Goal: Task Accomplishment & Management: Use online tool/utility

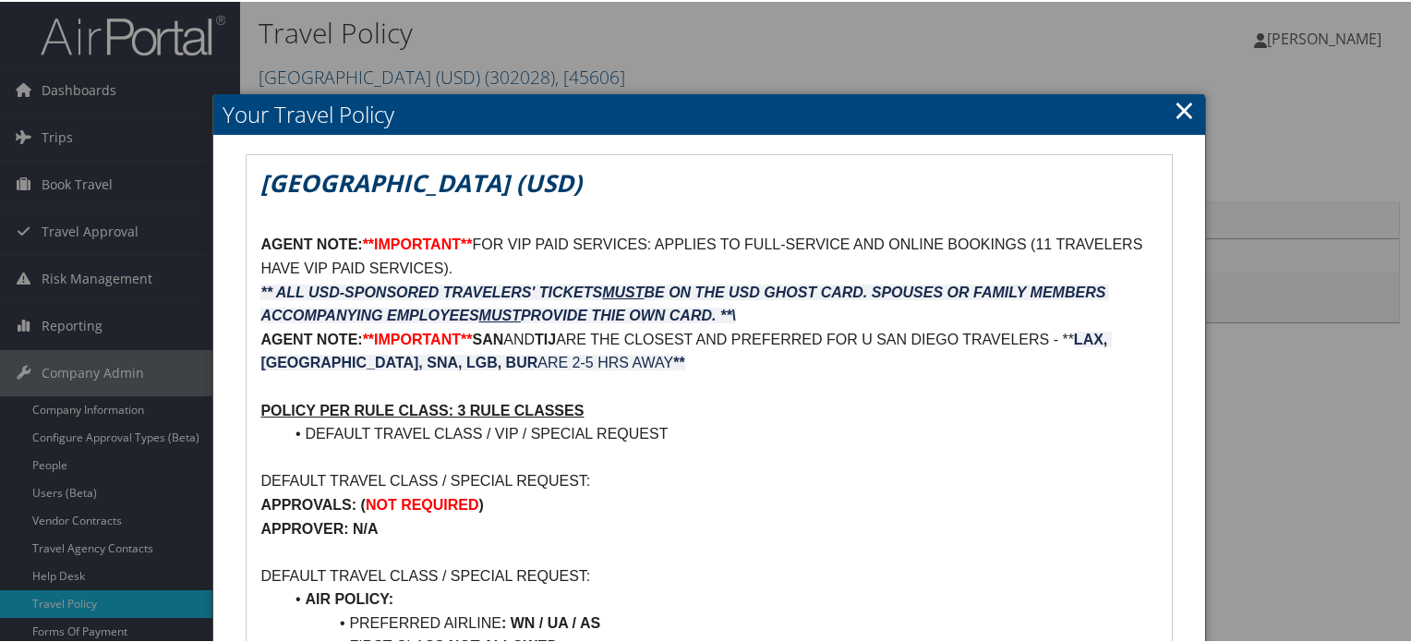
click at [1252, 155] on div at bounding box center [709, 321] width 1418 height 642
click at [1178, 116] on link "×" at bounding box center [1183, 108] width 21 height 37
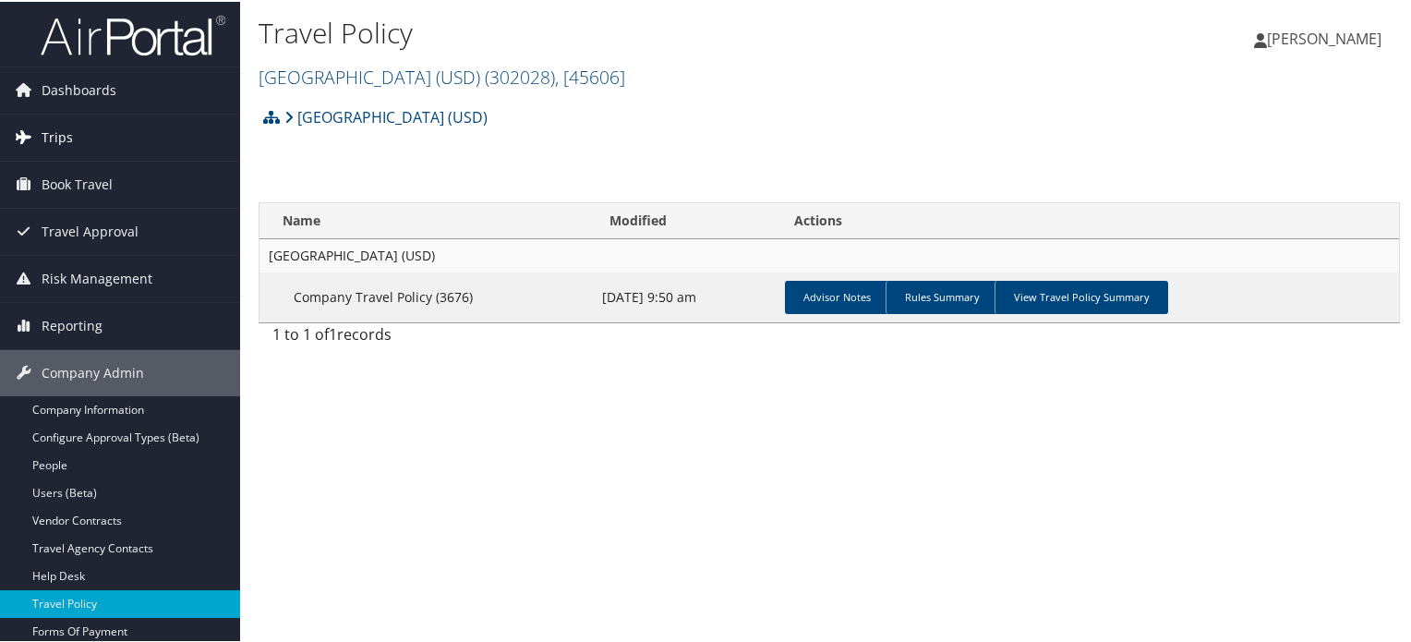
click at [144, 132] on link "Trips" at bounding box center [120, 136] width 240 height 46
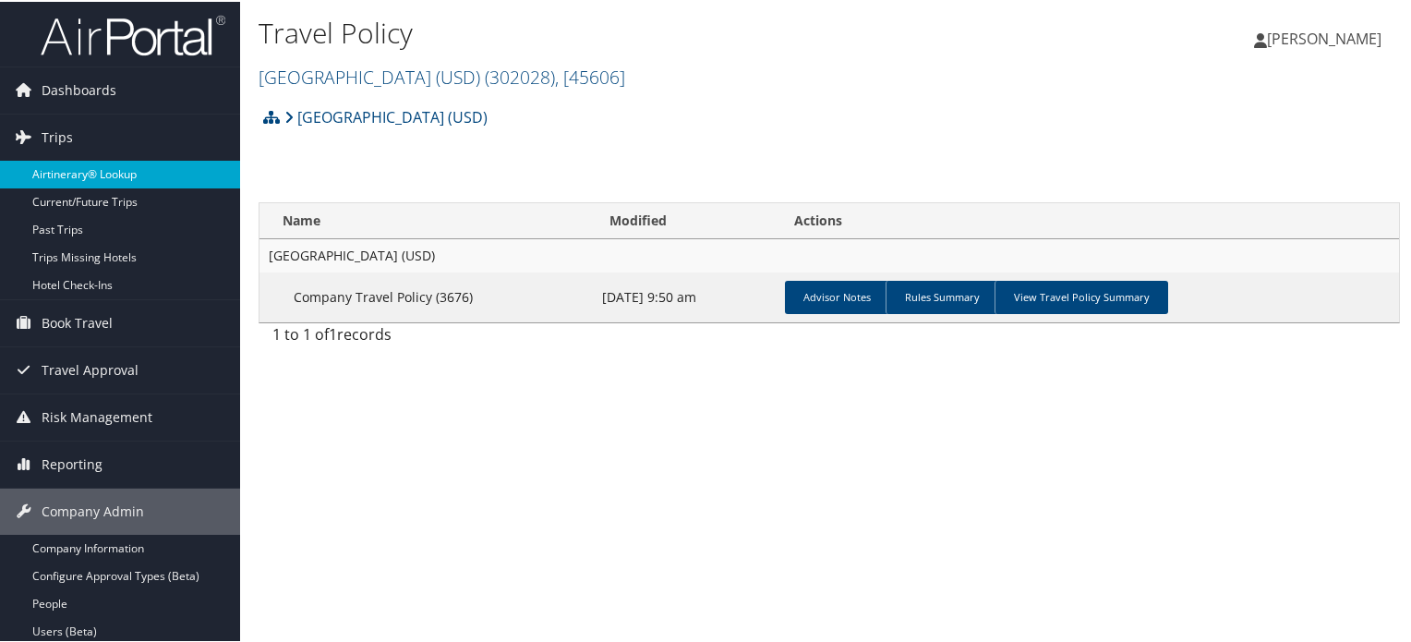
click at [126, 174] on link "Airtinerary® Lookup" at bounding box center [120, 173] width 240 height 28
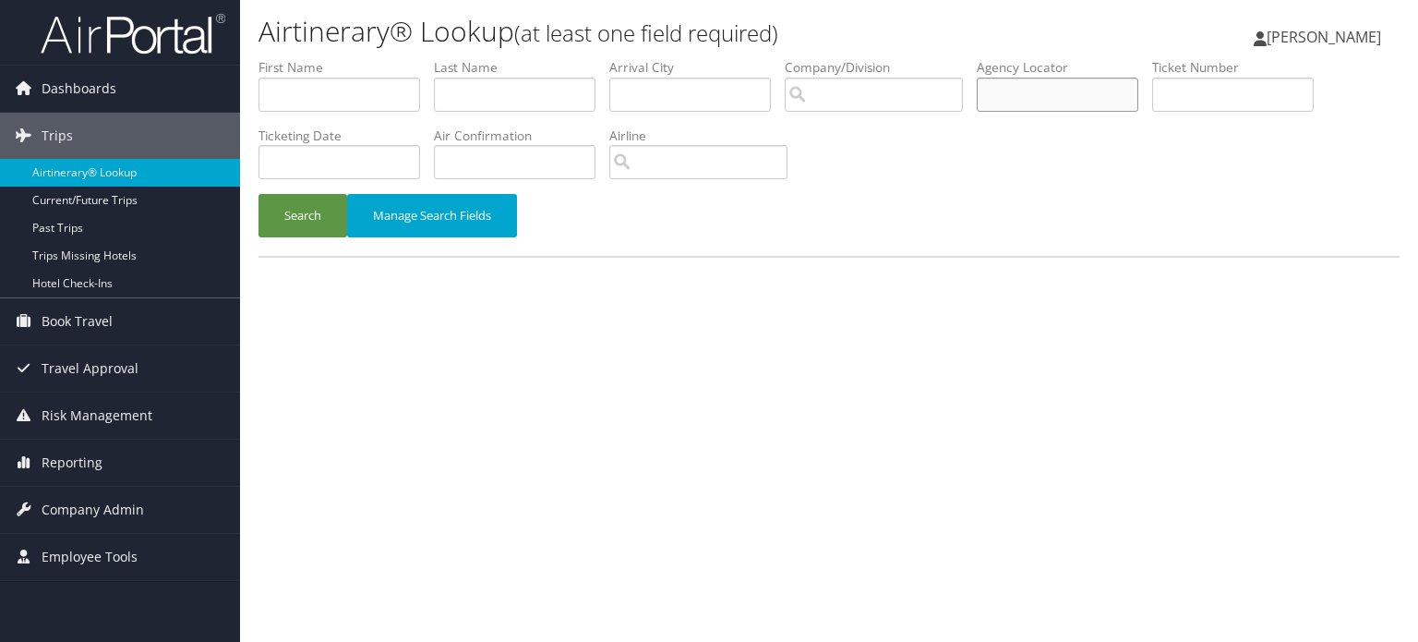
click at [1055, 99] on input "text" at bounding box center [1058, 95] width 162 height 34
paste input "DN2VW2"
type input "DN2VW2"
click at [329, 212] on button "Search" at bounding box center [303, 215] width 89 height 43
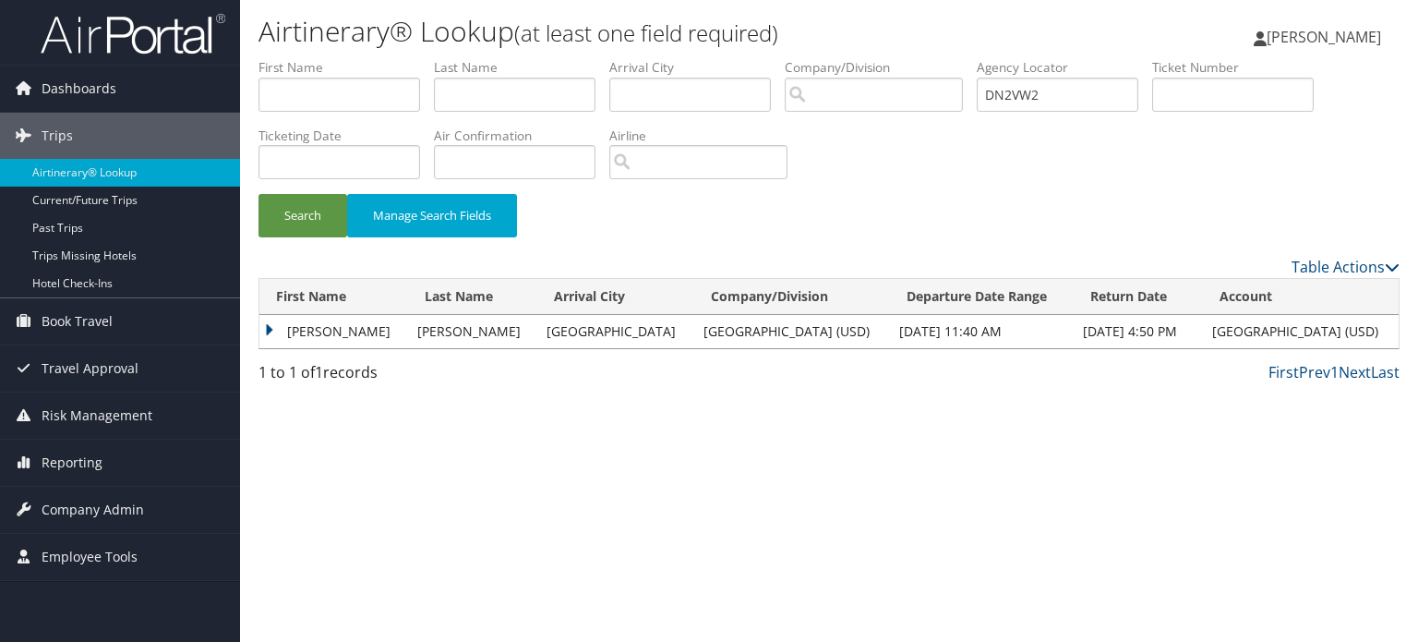
click at [307, 315] on td "[PERSON_NAME]" at bounding box center [333, 331] width 149 height 33
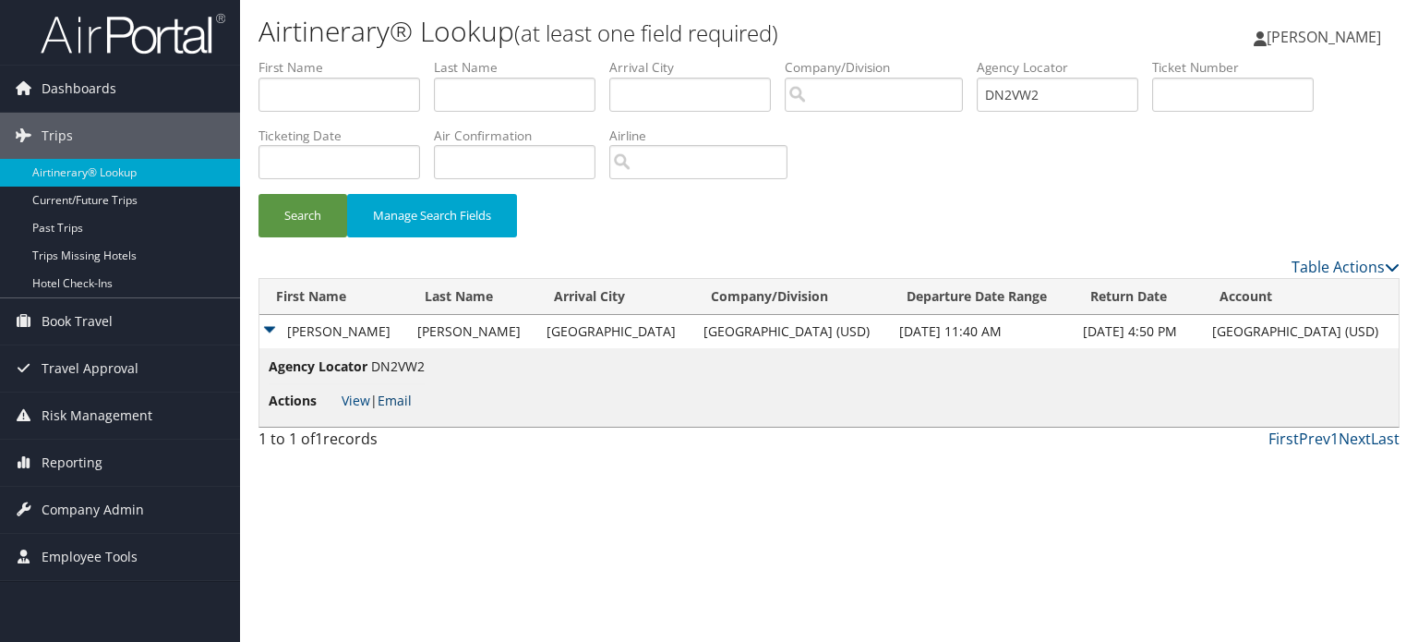
click at [398, 396] on link "Email" at bounding box center [395, 400] width 34 height 18
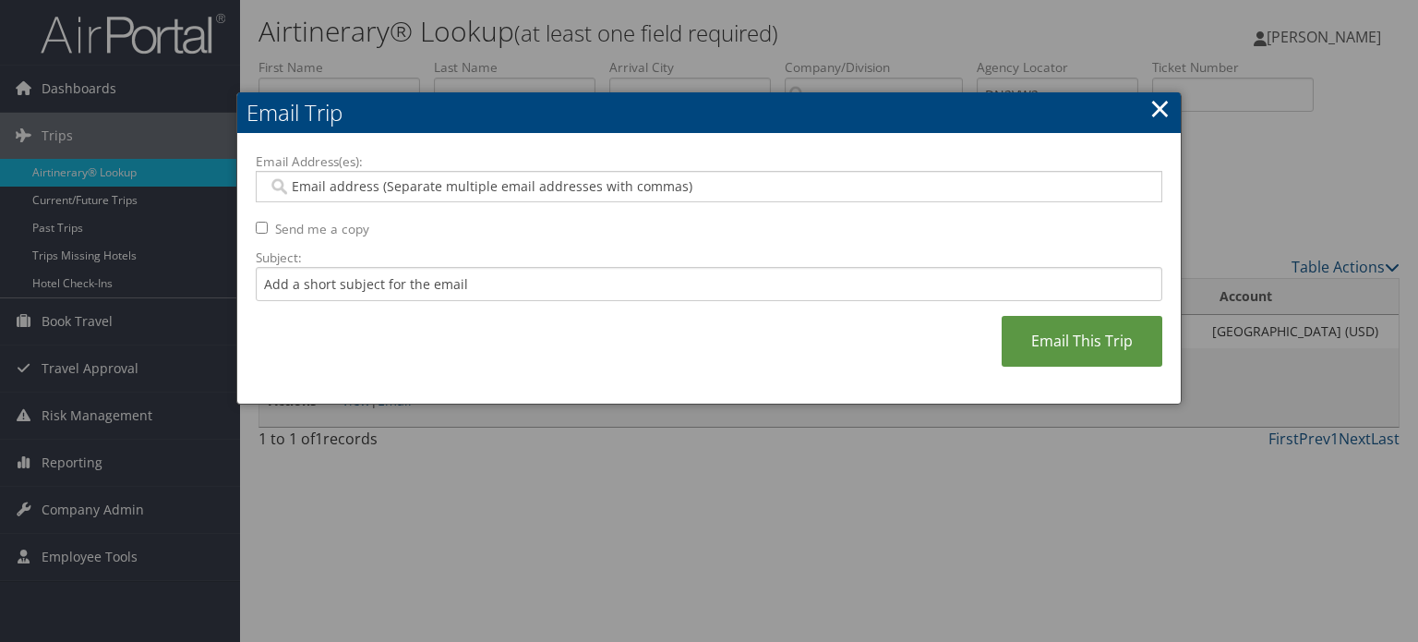
click at [448, 200] on div at bounding box center [709, 186] width 907 height 31
paste input "SLOOMIS@SANDIEGO.EDU"
type input "SLOOMIS@SANDIEGO.EDU"
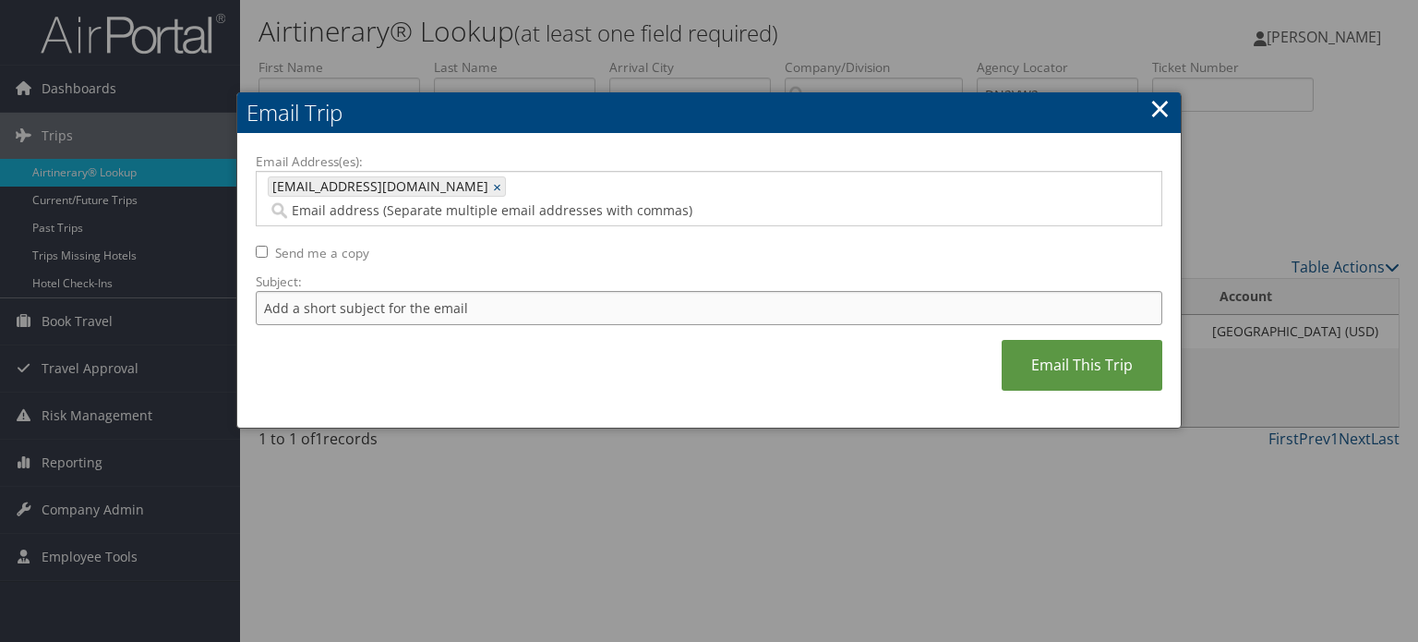
click at [513, 291] on input "Subject:" at bounding box center [709, 308] width 907 height 34
type input "D"
click at [513, 291] on input "Flight Confirmation for Robert Nov 12" at bounding box center [709, 308] width 907 height 34
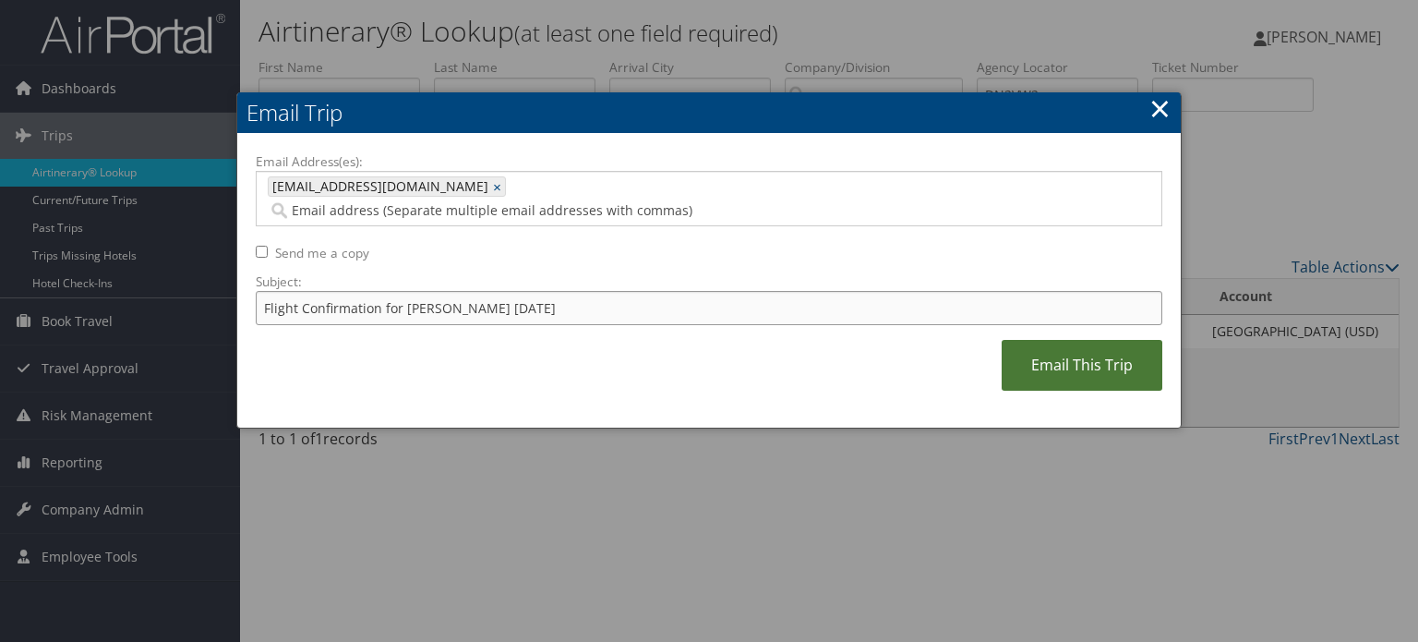
type input "Flight Confirmation for Robert Nov 12"
click at [1089, 340] on link "Email This Trip" at bounding box center [1082, 365] width 161 height 51
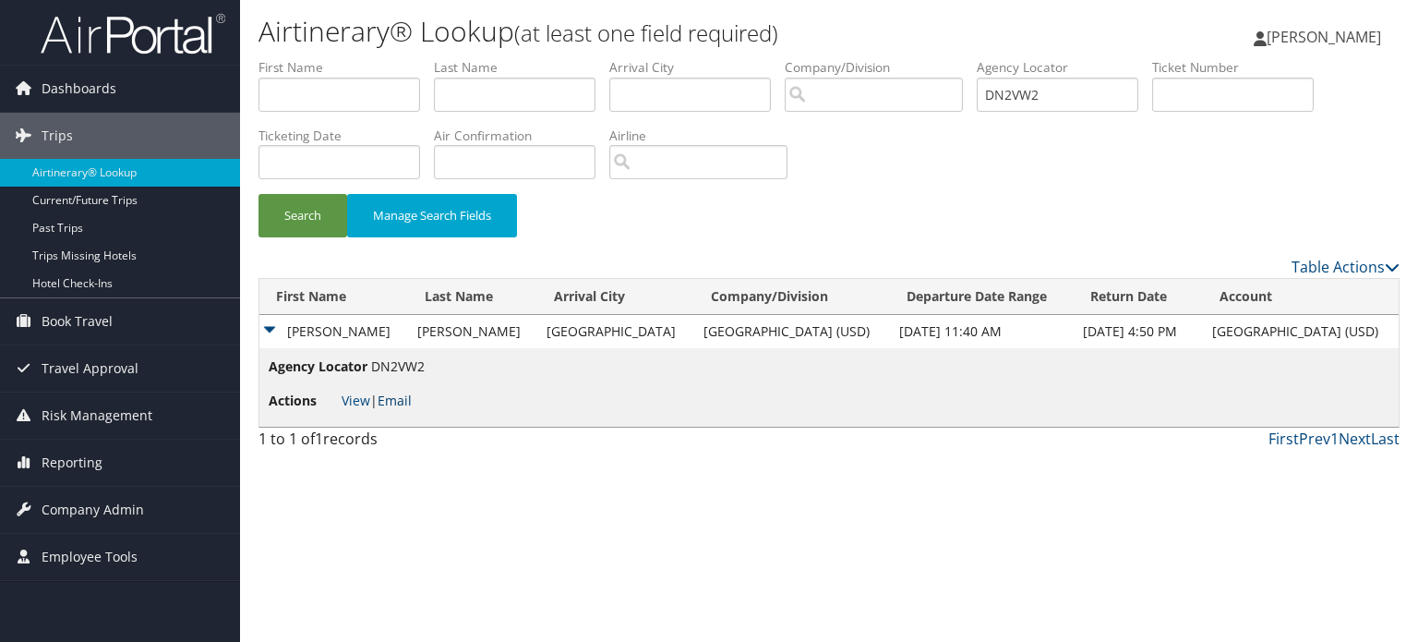
click at [407, 394] on link "Email" at bounding box center [395, 400] width 34 height 18
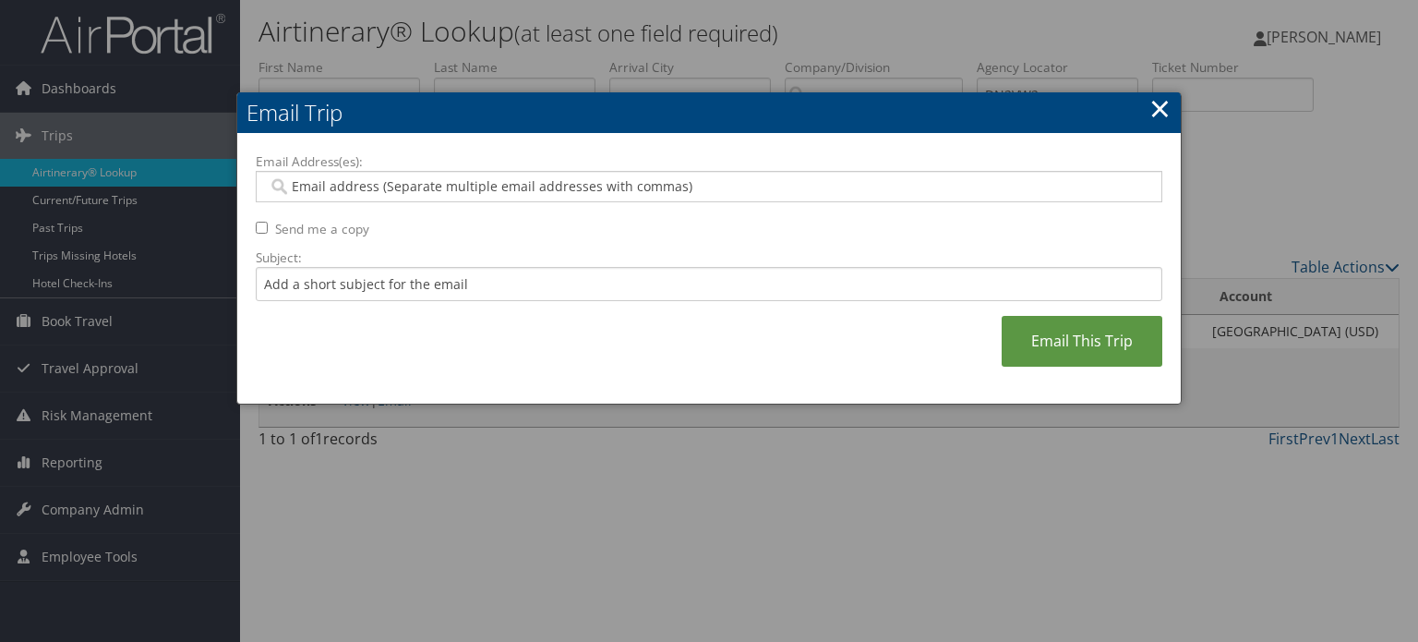
click at [1154, 106] on link "×" at bounding box center [1159, 108] width 21 height 37
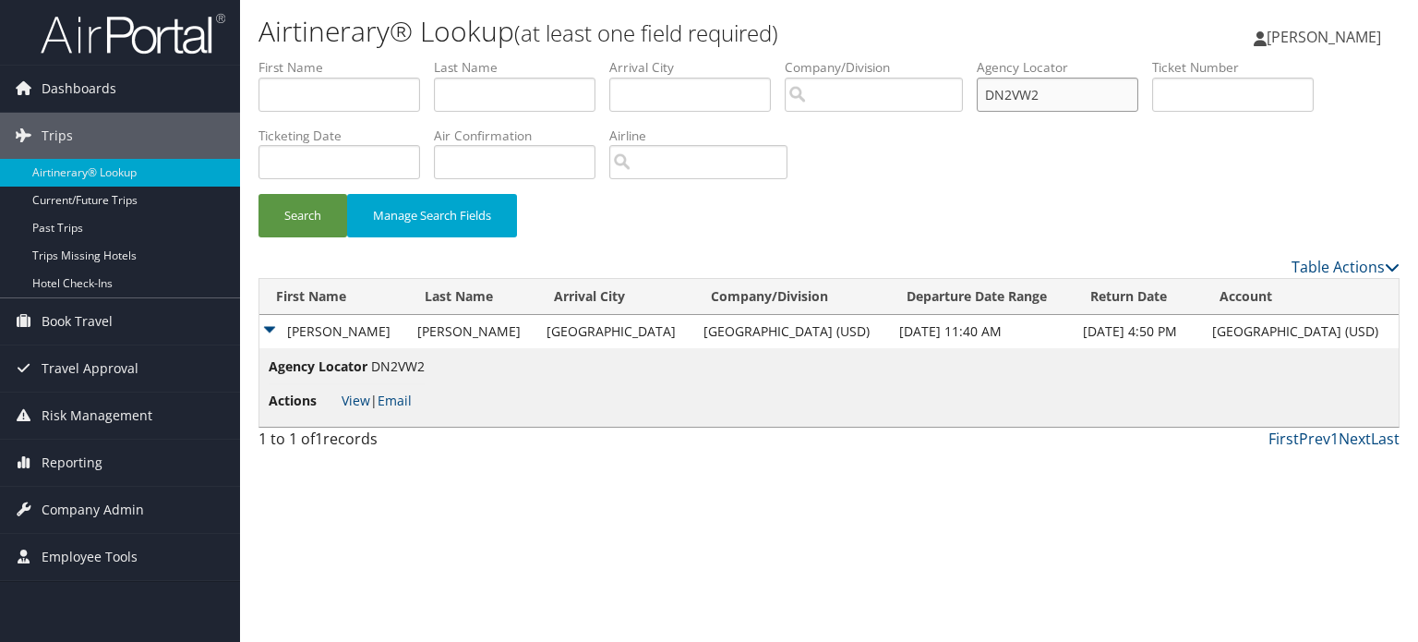
click at [1058, 99] on input "DN2VW2" at bounding box center [1058, 95] width 162 height 34
click at [408, 398] on link "Email" at bounding box center [395, 400] width 34 height 18
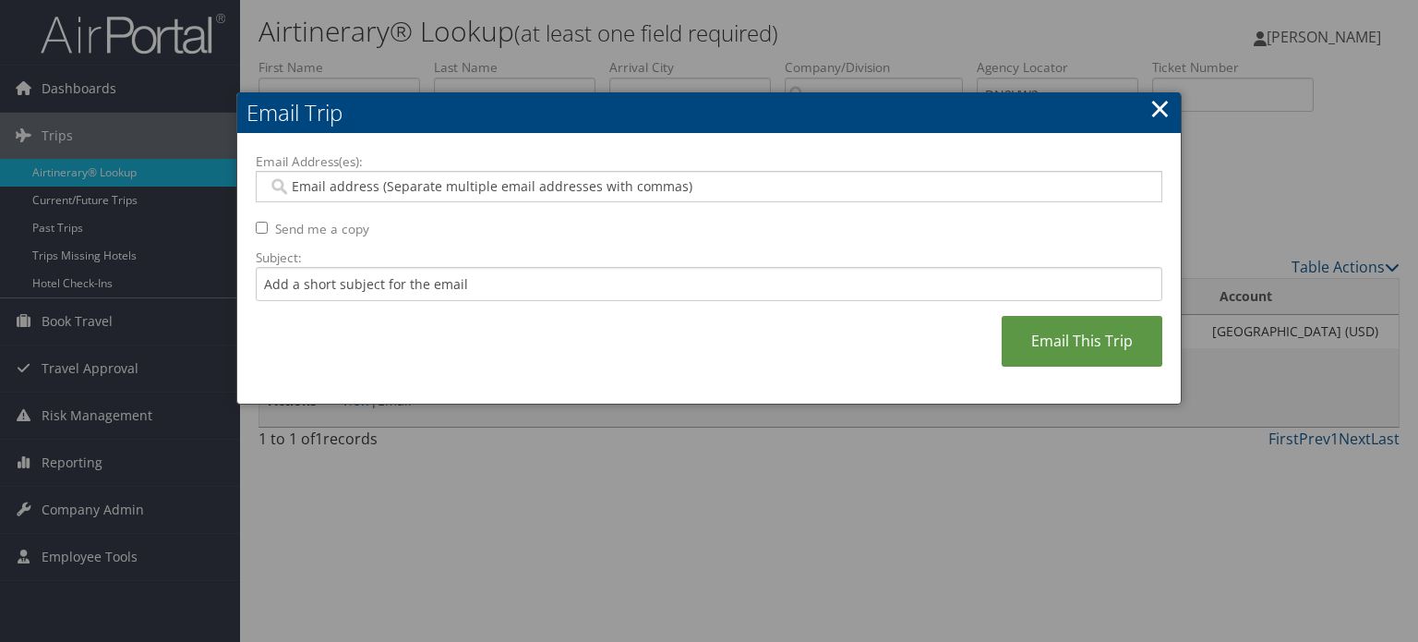
click at [435, 188] on input "Email Address(es):" at bounding box center [709, 186] width 883 height 18
paste input "SLOOMIS@SANDIEGO.EDU"
type input "SLOOMIS@SANDIEGO.EDU"
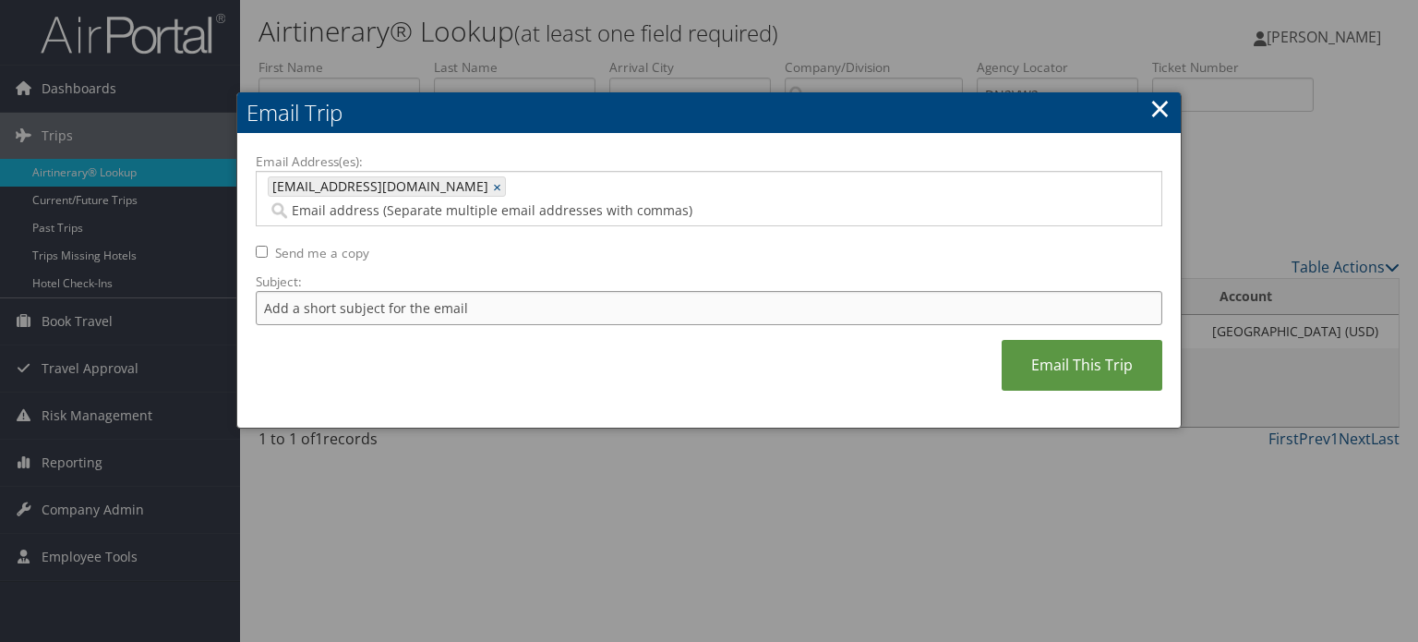
click at [403, 291] on input "Subject:" at bounding box center [709, 308] width 907 height 34
click at [532, 291] on input "Flight Confirmation for Robert Nov 12" at bounding box center [709, 308] width 907 height 34
type input "Flight Confirmation for Robert Nov 08"
click at [1069, 345] on link "Email This Trip" at bounding box center [1082, 365] width 161 height 51
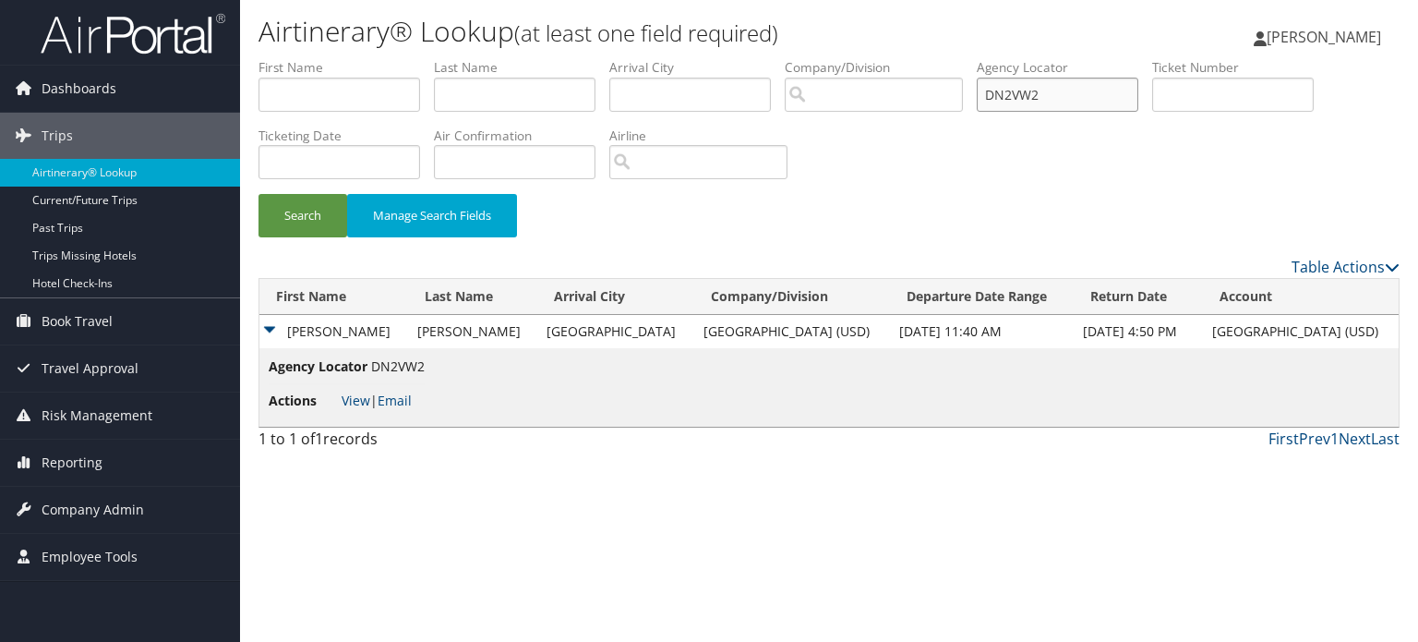
drag, startPoint x: 1077, startPoint y: 102, endPoint x: 884, endPoint y: 113, distance: 194.2
click at [883, 58] on ul "First Name Last Name Departure City Arrival City Company/Division Airport/City …" at bounding box center [829, 58] width 1141 height 0
paste input "00J"
type input "DN200J"
click at [340, 223] on button "Search" at bounding box center [303, 215] width 89 height 43
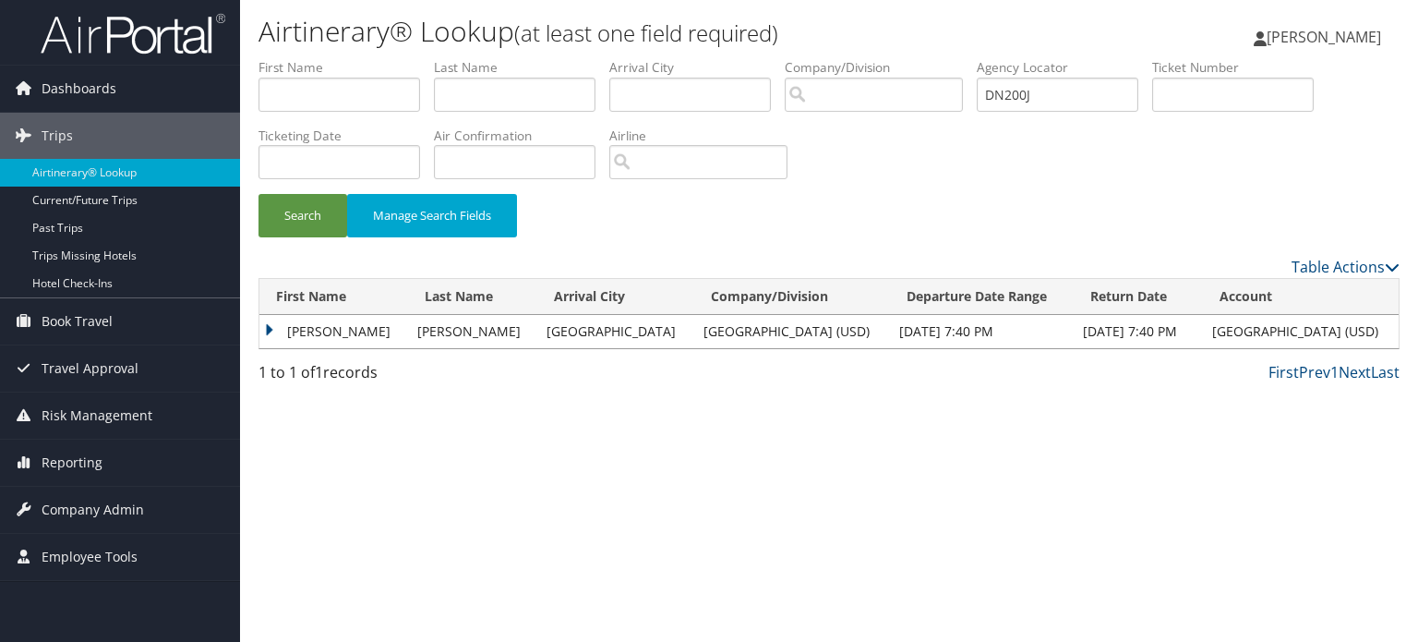
click at [350, 337] on td "ROBERT ANDREW" at bounding box center [333, 331] width 149 height 33
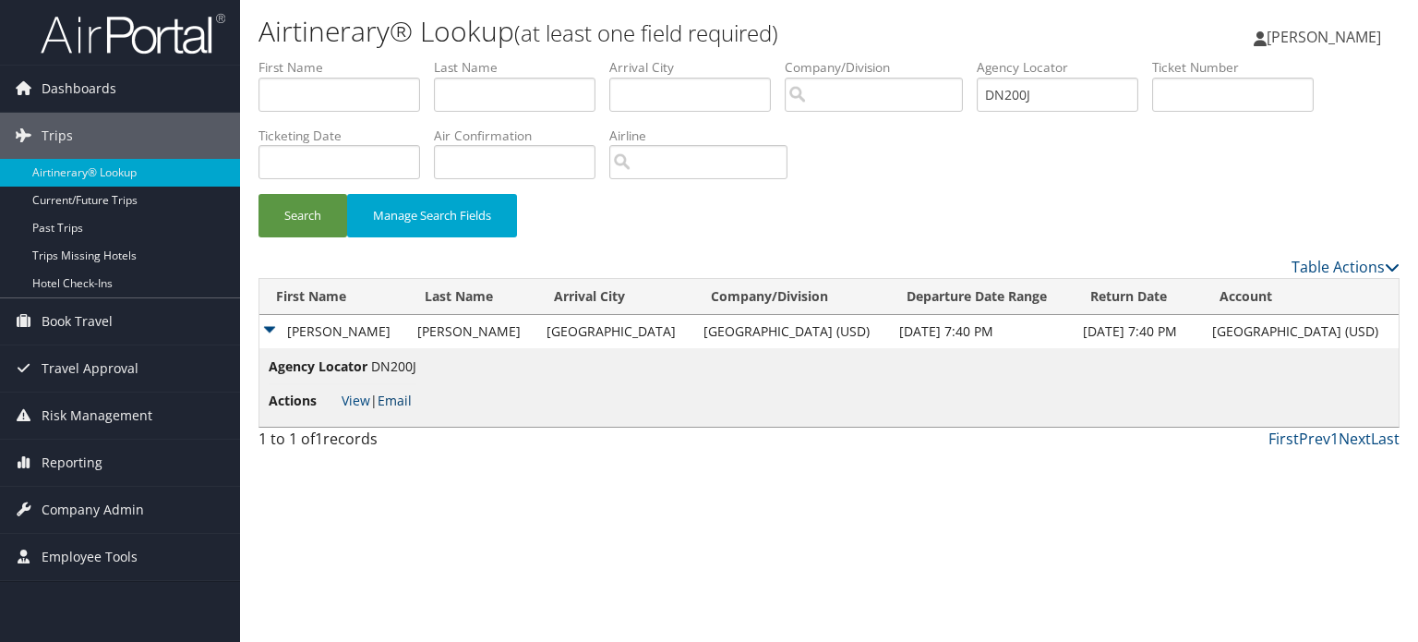
click at [398, 402] on link "Email" at bounding box center [395, 400] width 34 height 18
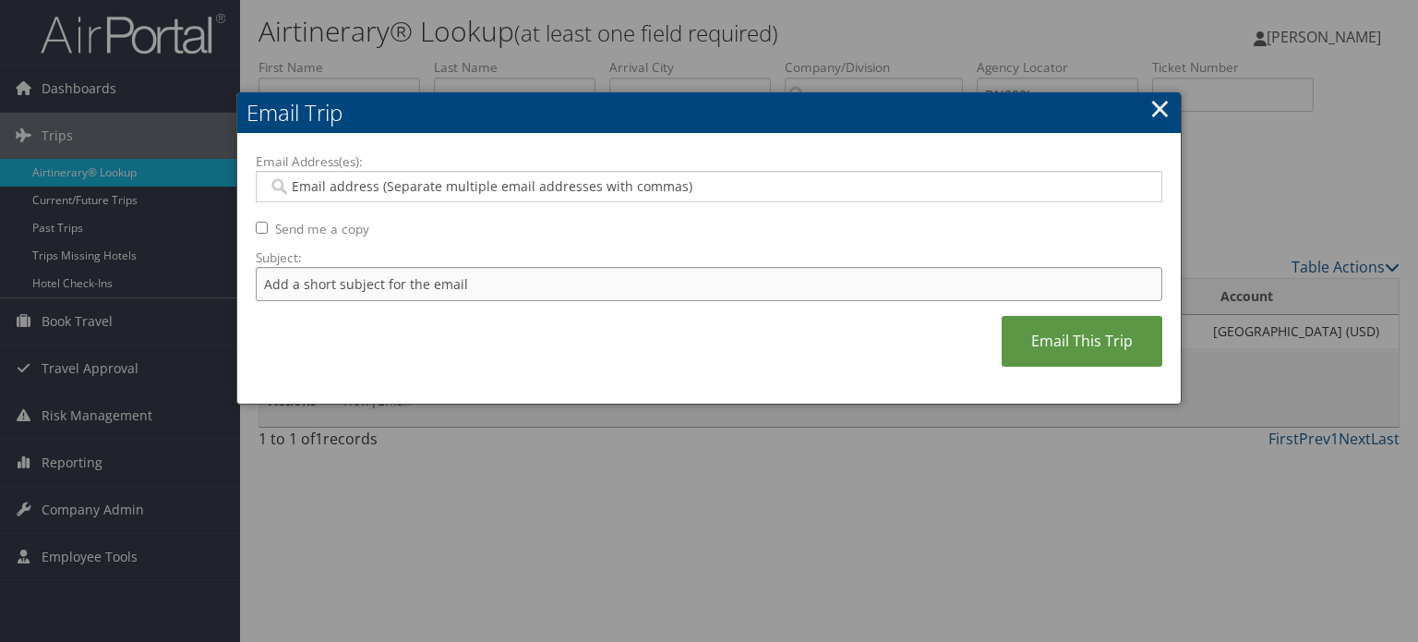
click at [462, 284] on input "Subject:" at bounding box center [709, 284] width 907 height 34
type input "Flight Confirmation for Robert Nov 12"
click at [487, 195] on input "Email Address(es):" at bounding box center [709, 186] width 883 height 18
paste input "SLOOMIS@SANDIEGO.EDU"
type input "SLOOMIS@SANDIEGO.EDU"
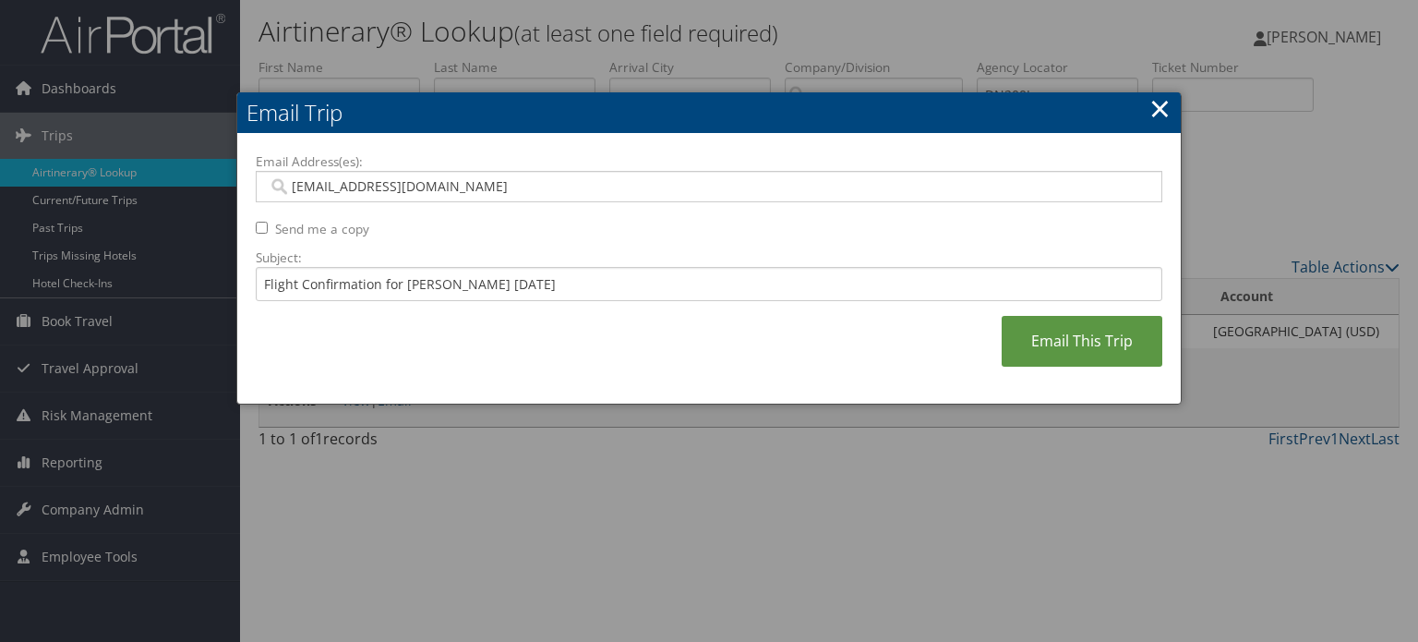
type input "SLOOMIS@SANDIEGO.EDU"
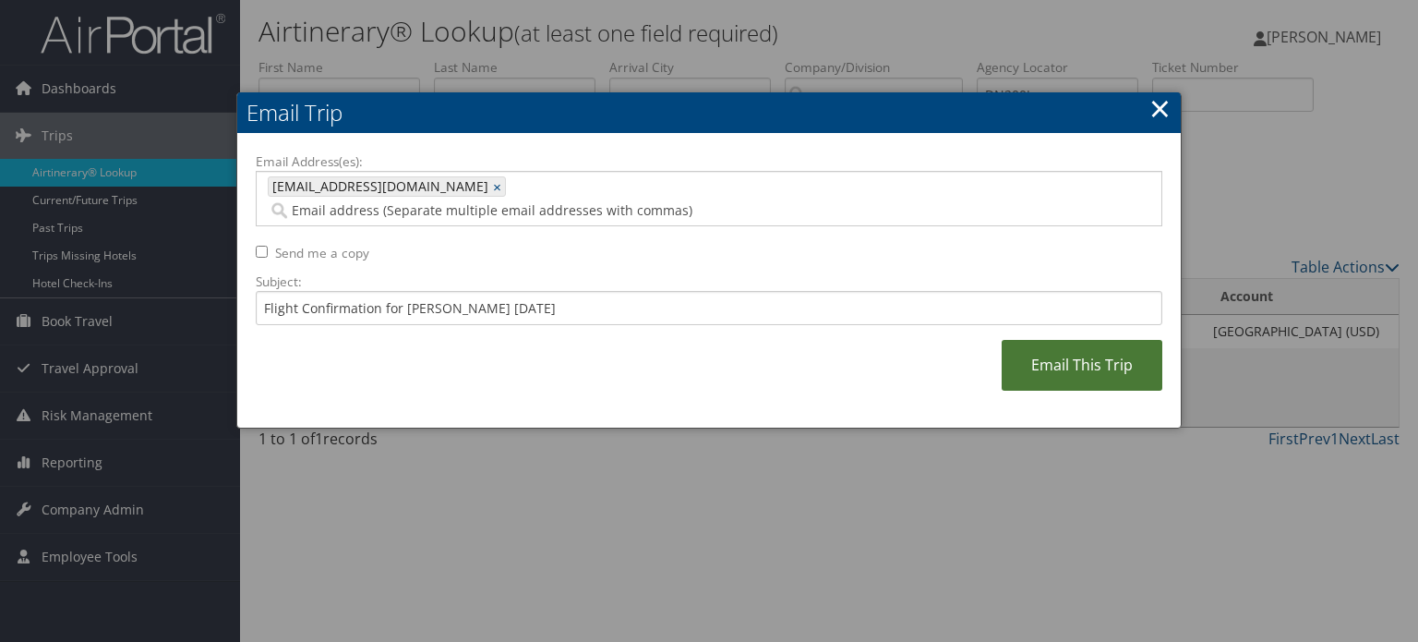
click at [1081, 340] on link "Email This Trip" at bounding box center [1082, 365] width 161 height 51
